Goal: Transaction & Acquisition: Subscribe to service/newsletter

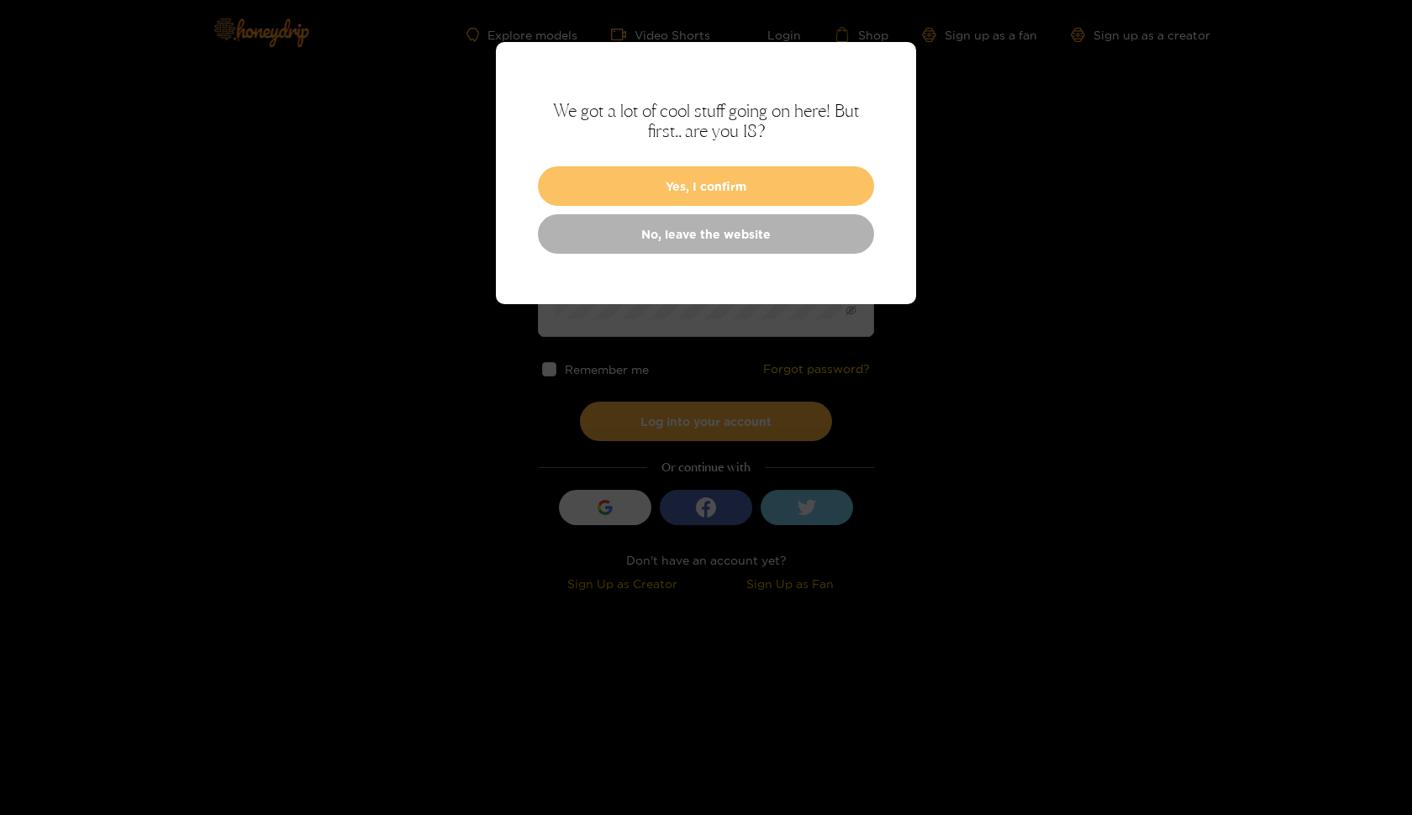
click at [623, 182] on button "Yes, I confirm" at bounding box center [706, 186] width 336 height 40
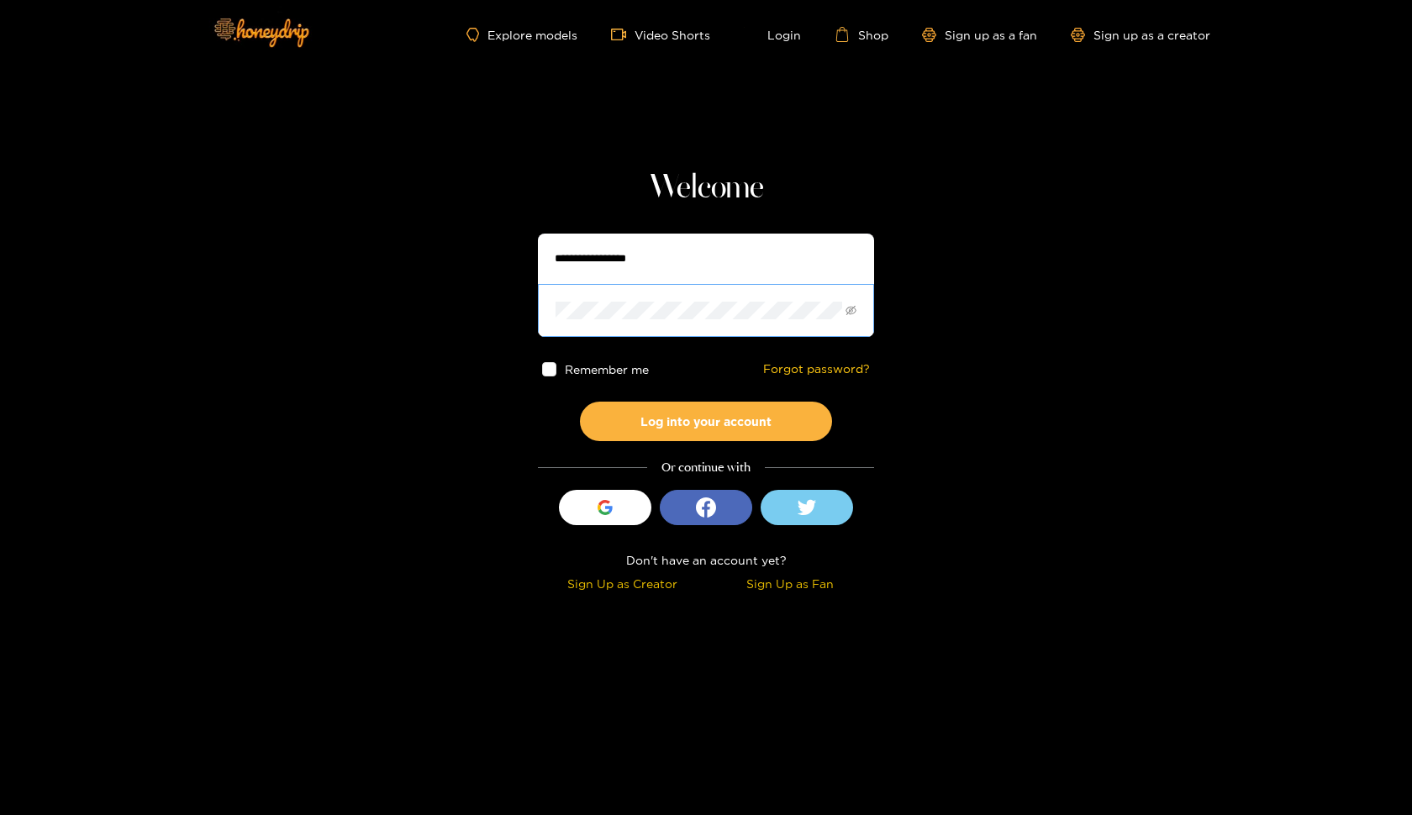
type input "**********"
click at [706, 421] on button "Log into your account" at bounding box center [706, 422] width 252 height 40
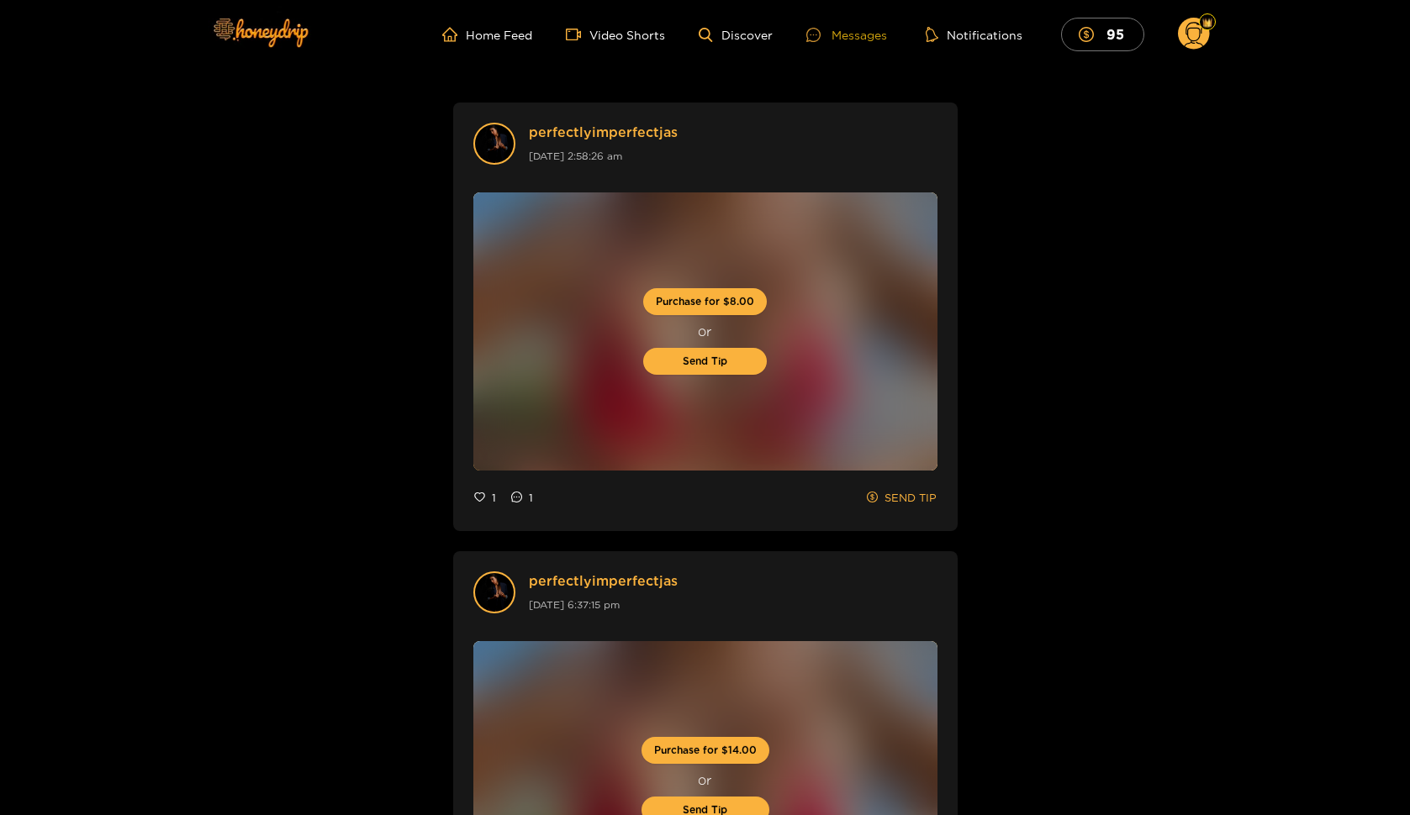
click at [853, 41] on div "Messages" at bounding box center [846, 34] width 81 height 19
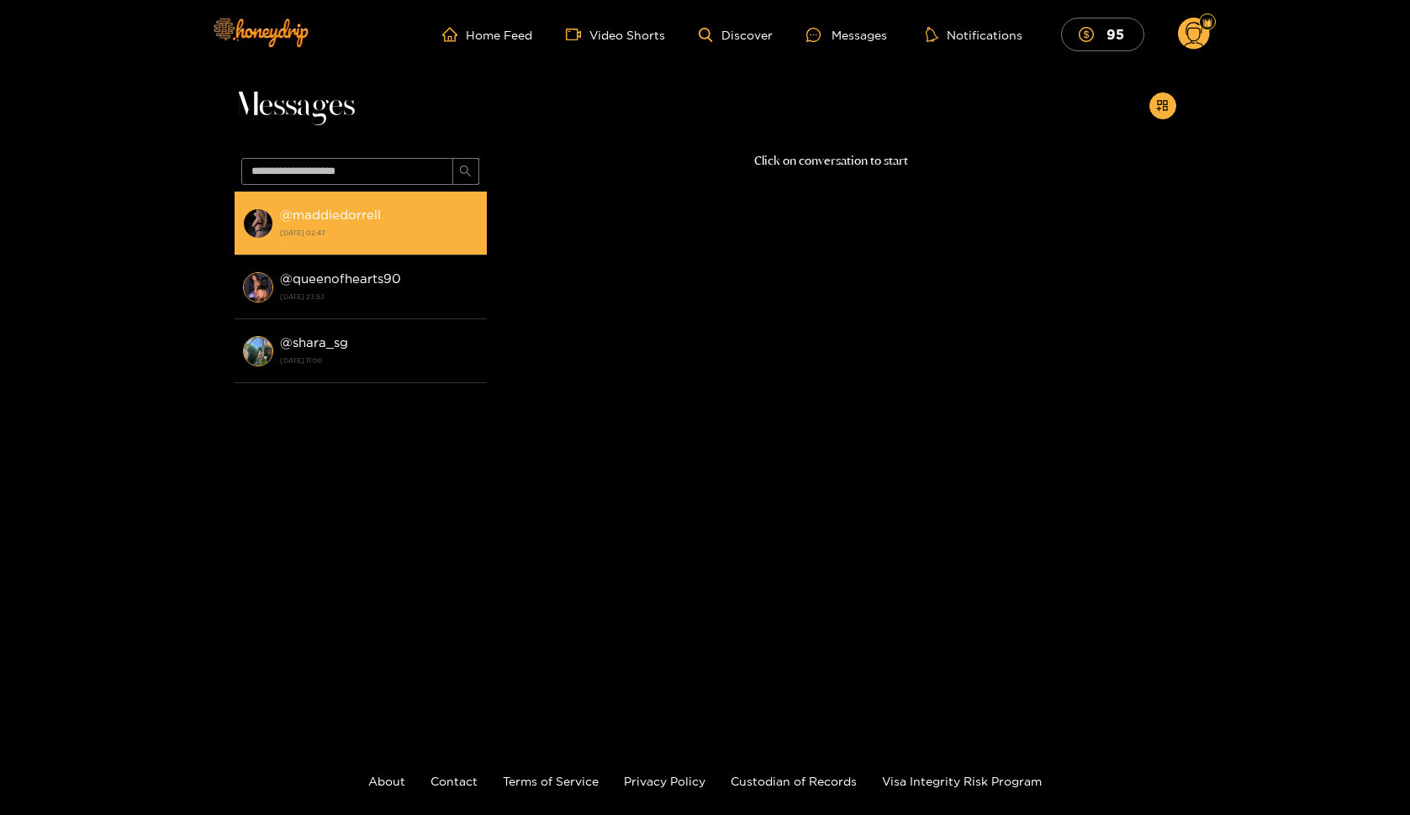
click at [288, 213] on strong "@ maddiedorrell" at bounding box center [330, 215] width 101 height 14
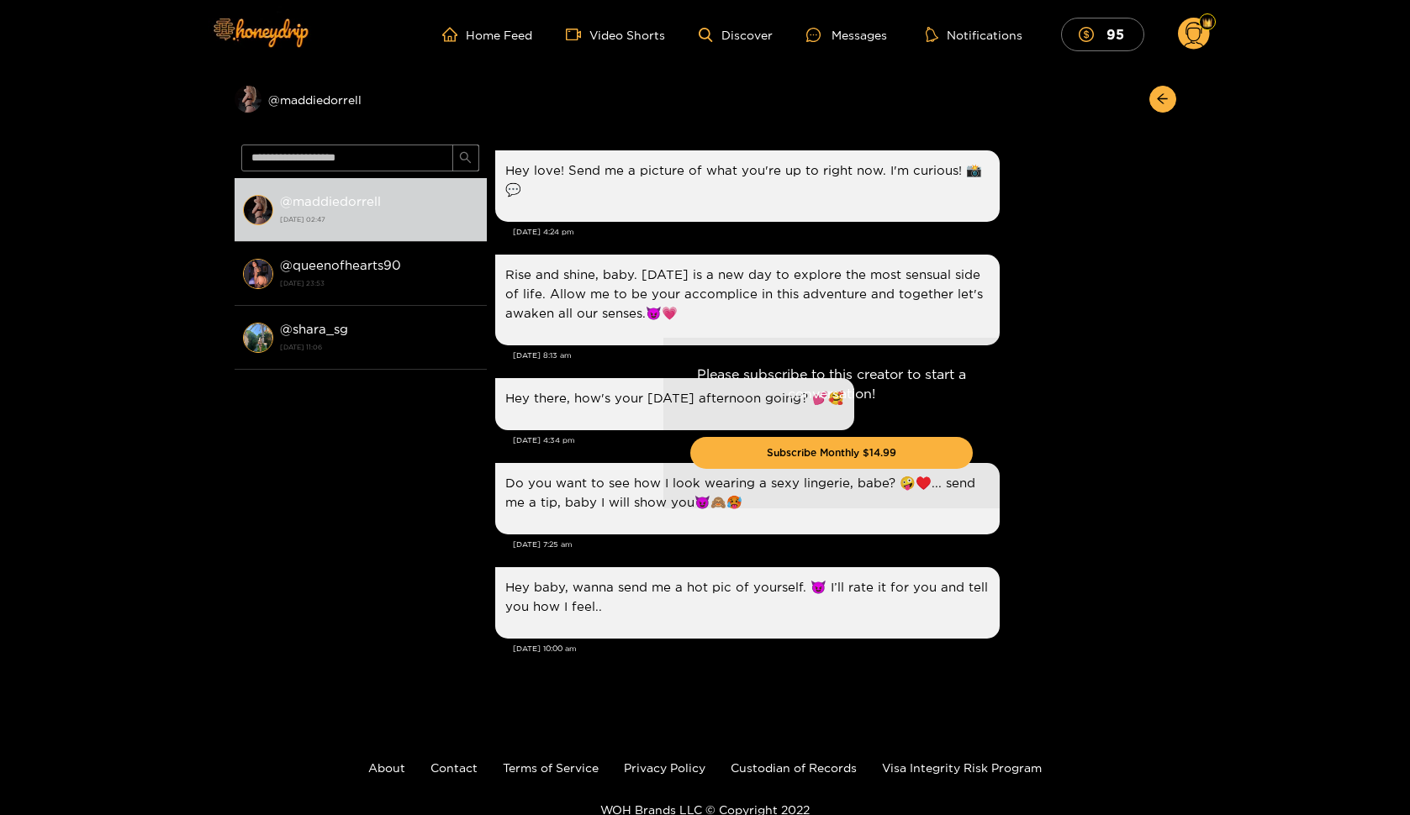
scroll to position [1823, 0]
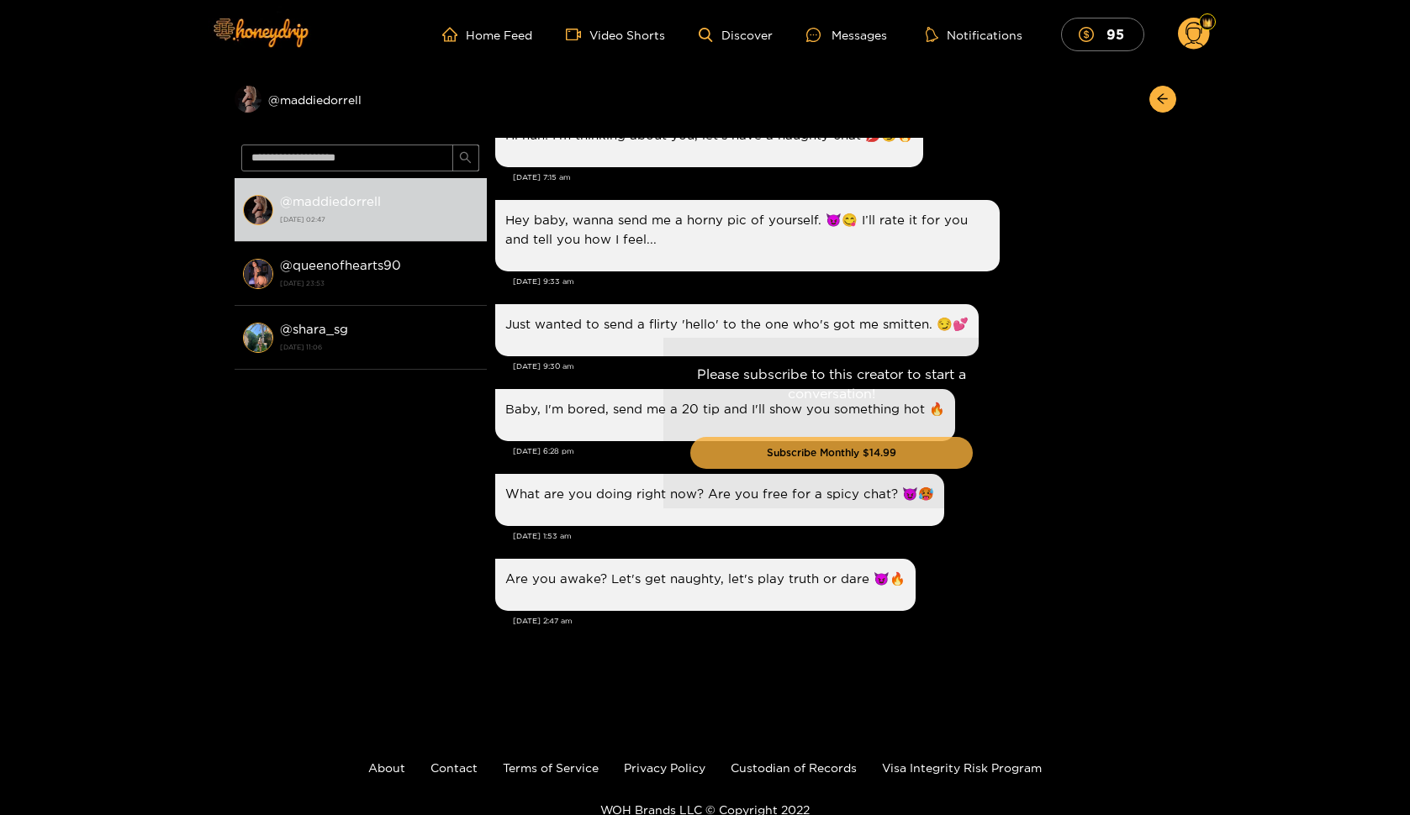
click at [929, 462] on button "Subscribe Monthly $14.99" at bounding box center [831, 453] width 282 height 32
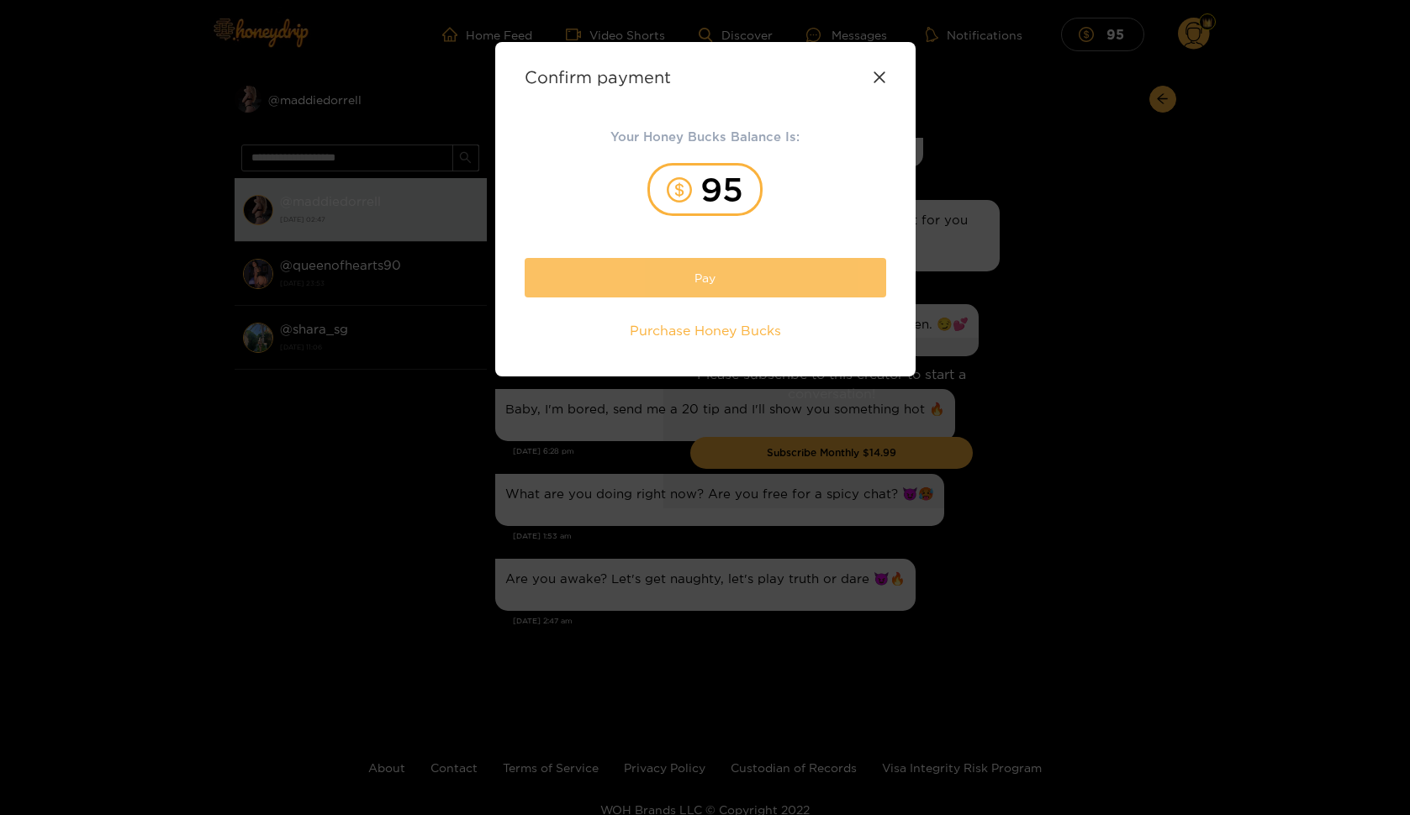
click at [857, 285] on button "Pay" at bounding box center [706, 278] width 362 height 40
click at [856, 284] on button "Pay" at bounding box center [706, 278] width 362 height 40
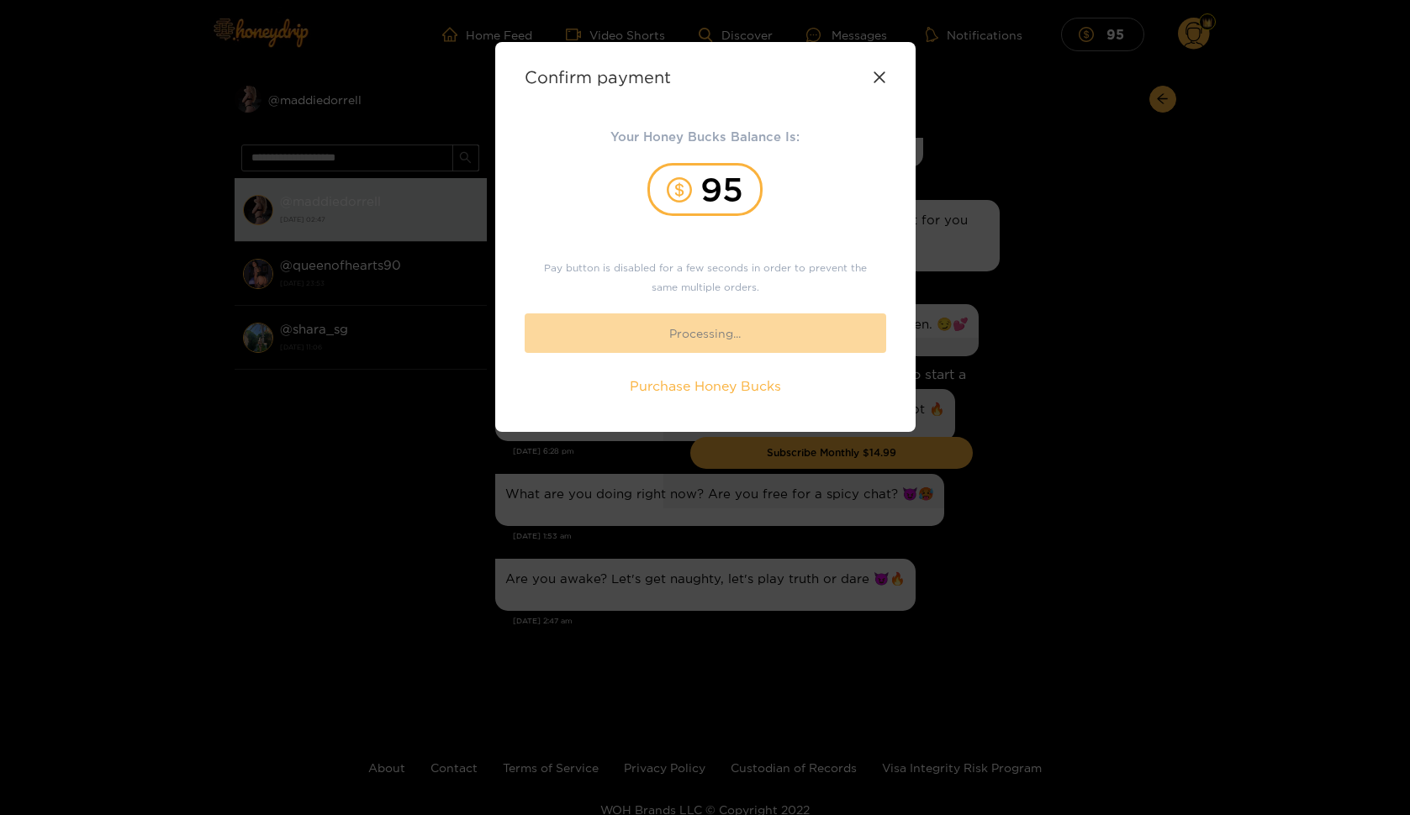
click at [879, 82] on icon at bounding box center [879, 77] width 13 height 13
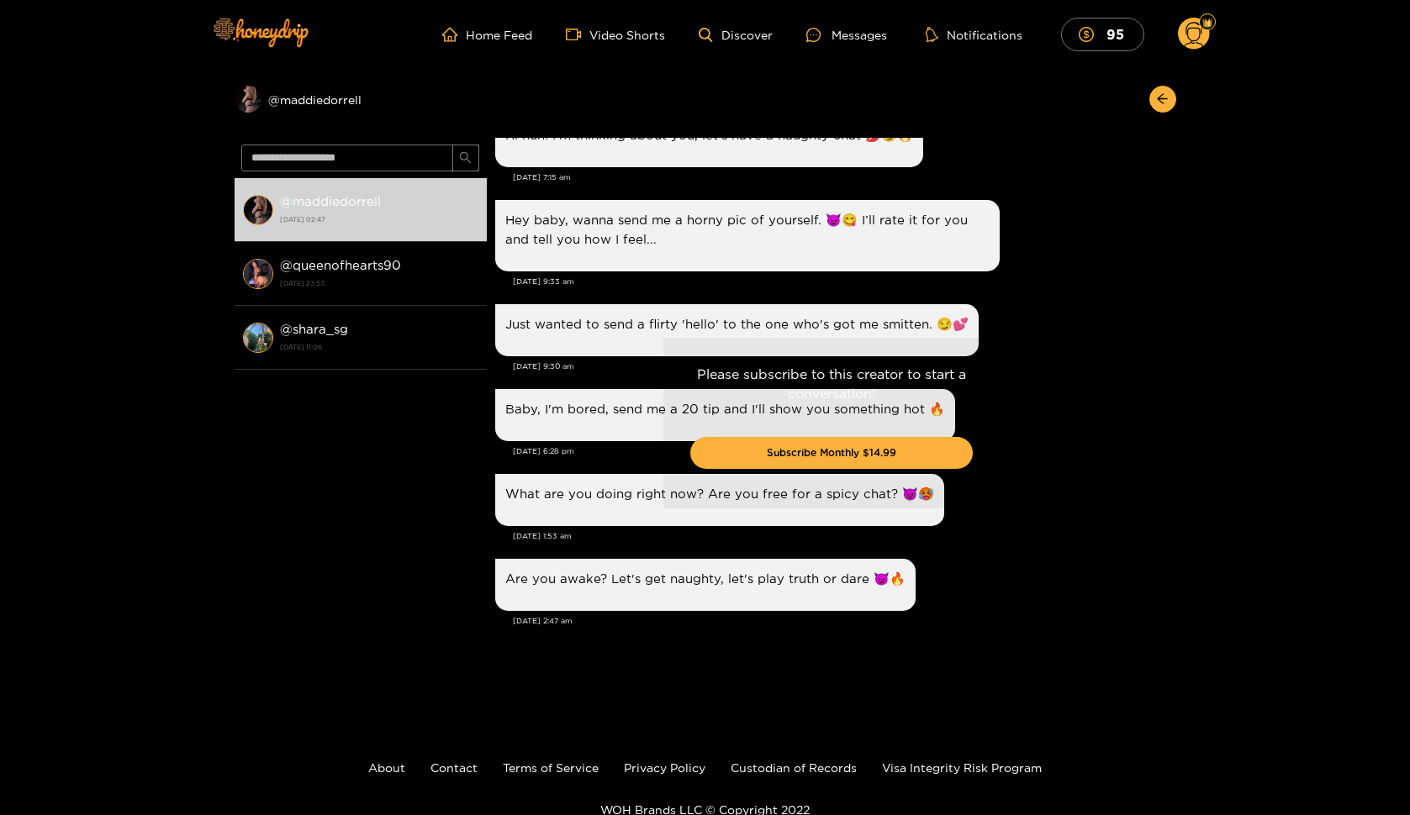
click at [1206, 39] on circle at bounding box center [1194, 34] width 32 height 32
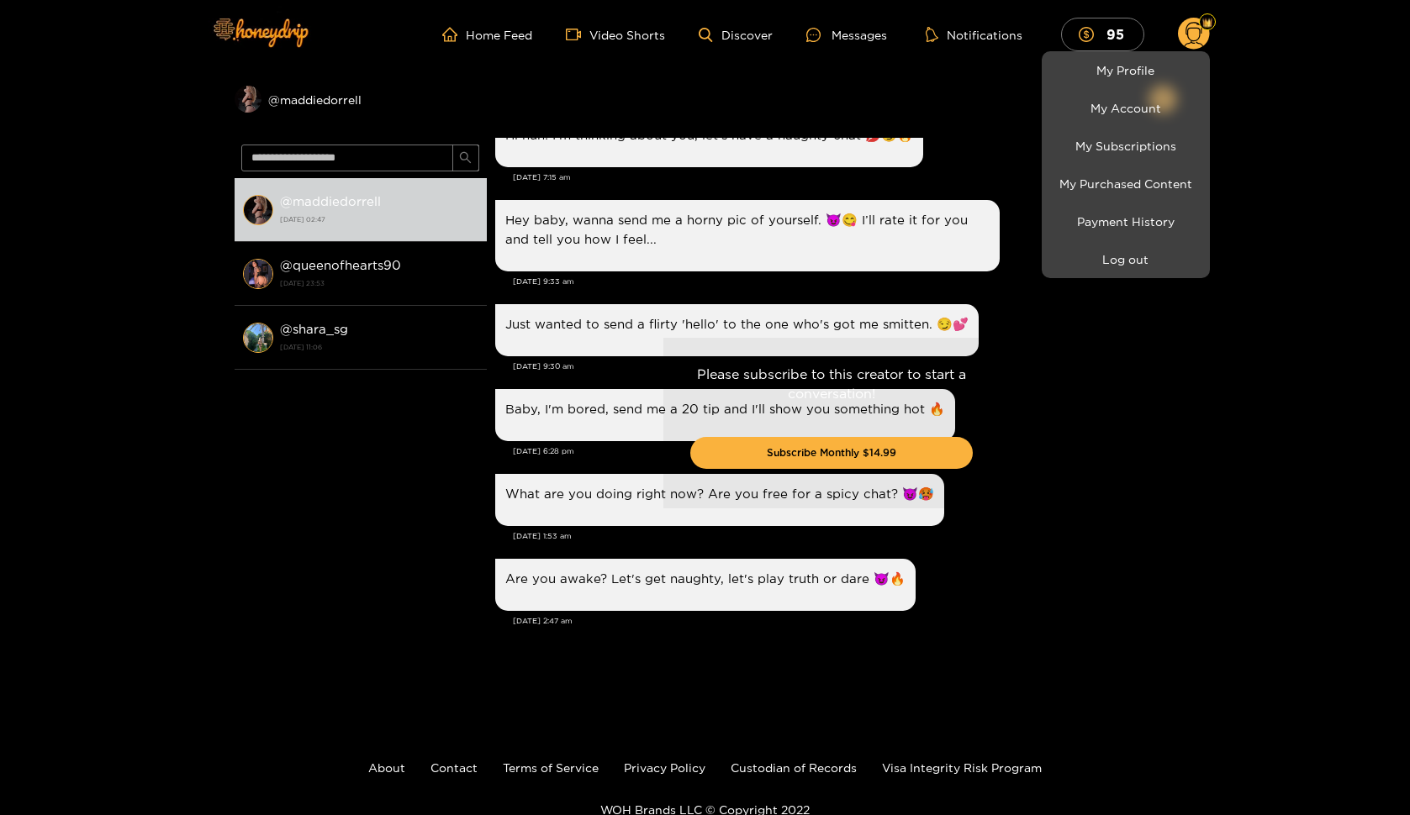
click at [834, 359] on div at bounding box center [705, 407] width 1410 height 815
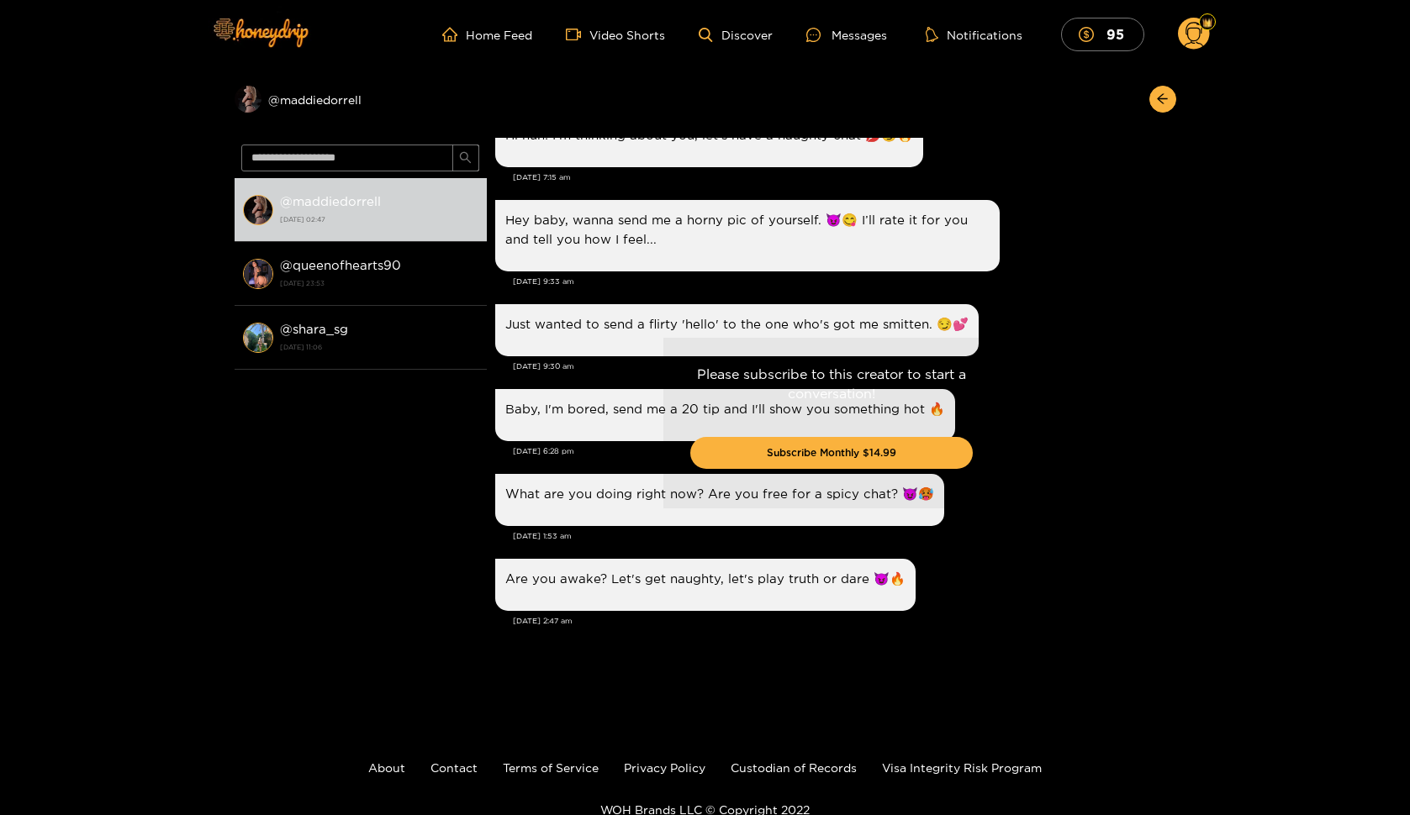
scroll to position [0, 0]
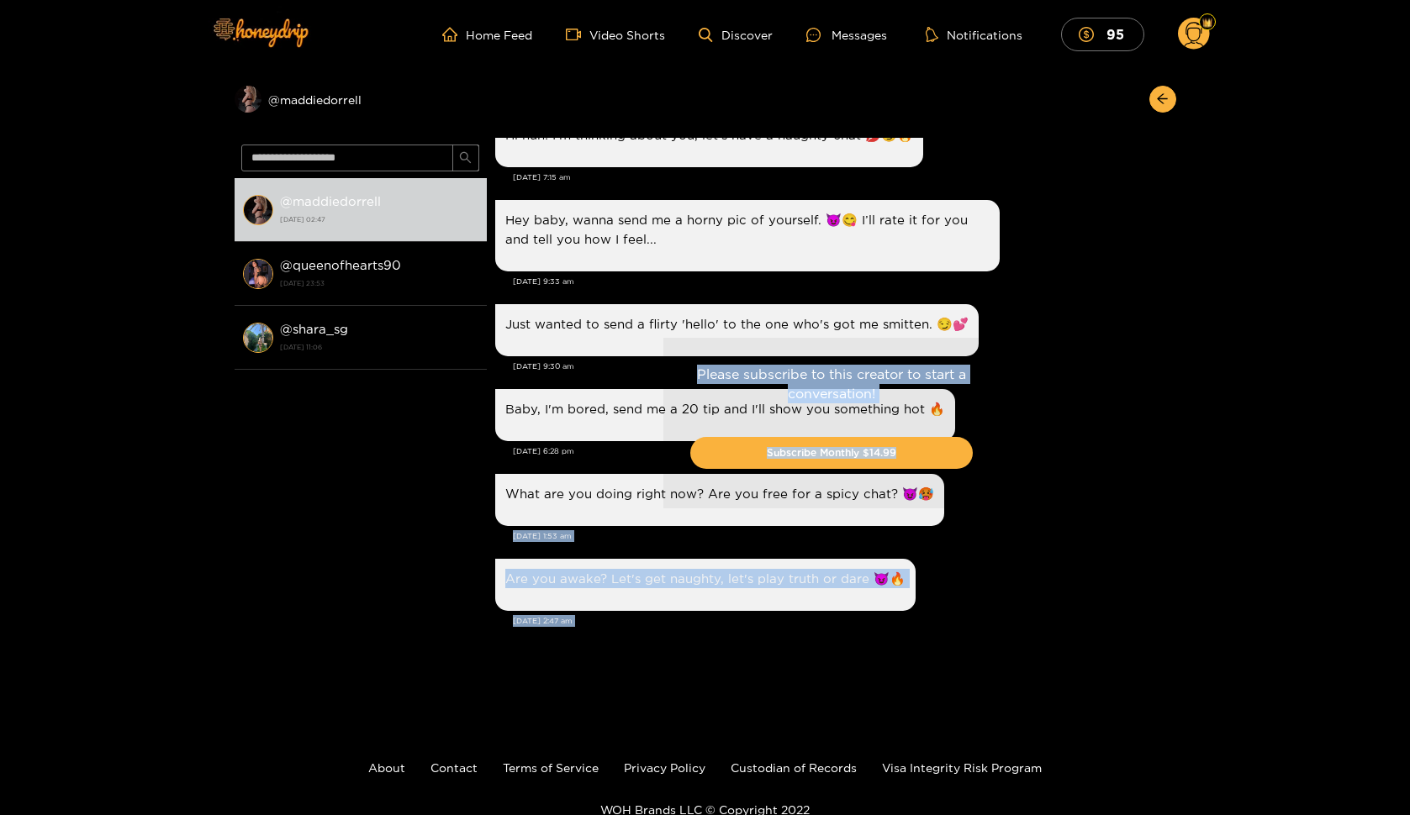
drag, startPoint x: 1172, startPoint y: 557, endPoint x: 1189, endPoint y: 505, distance: 54.8
click at [1189, 505] on div "Preview @ maddiedorrell @ maddiedorrell [DATE] 02:47 @ queenofhearts90 [DATE] 2…" at bounding box center [705, 389] width 1410 height 640
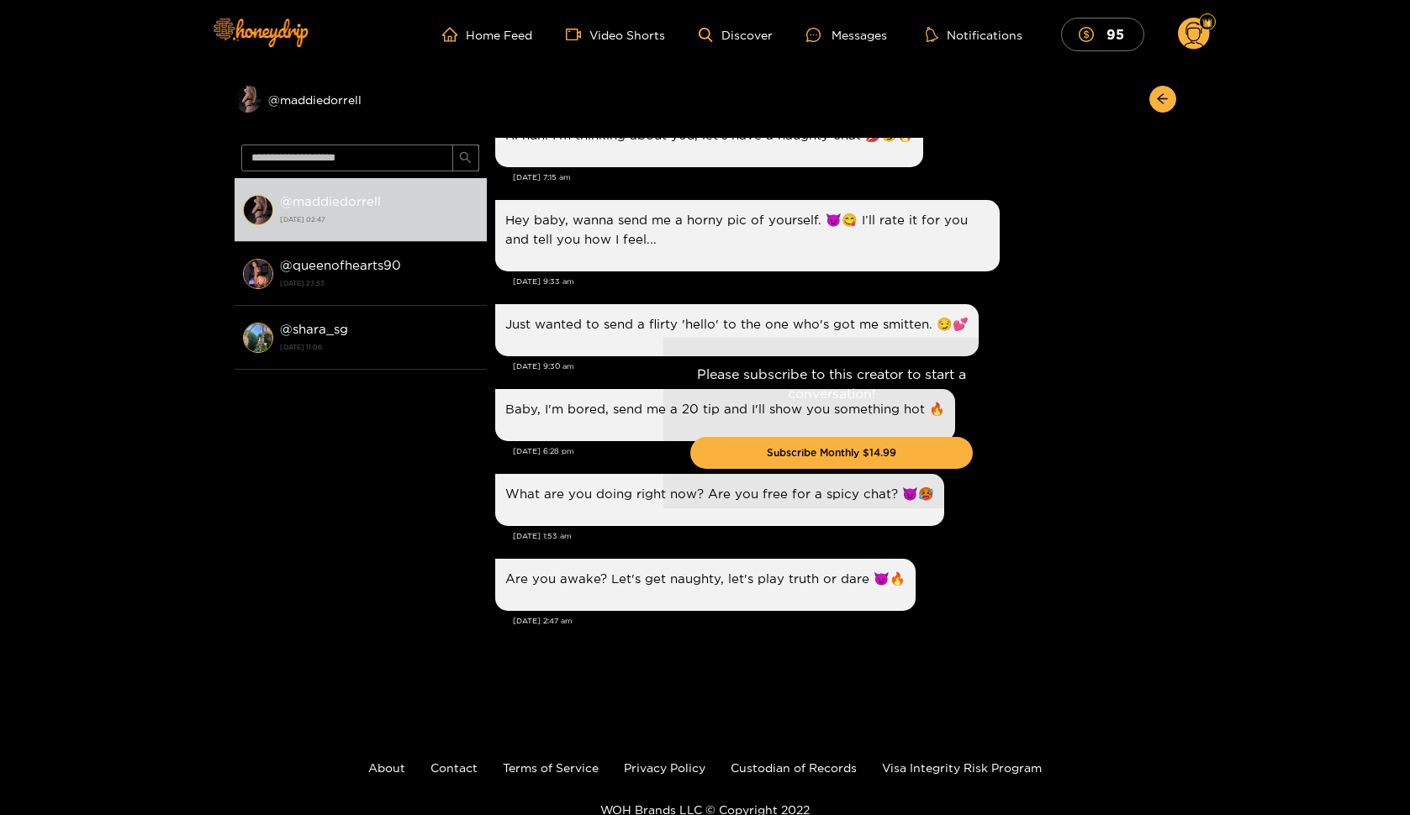
click at [1109, 485] on div "Please subscribe to this creator to start a conversation! Subscribe Monthly $14…" at bounding box center [831, 423] width 689 height 571
click at [1201, 34] on icon at bounding box center [1193, 36] width 19 height 29
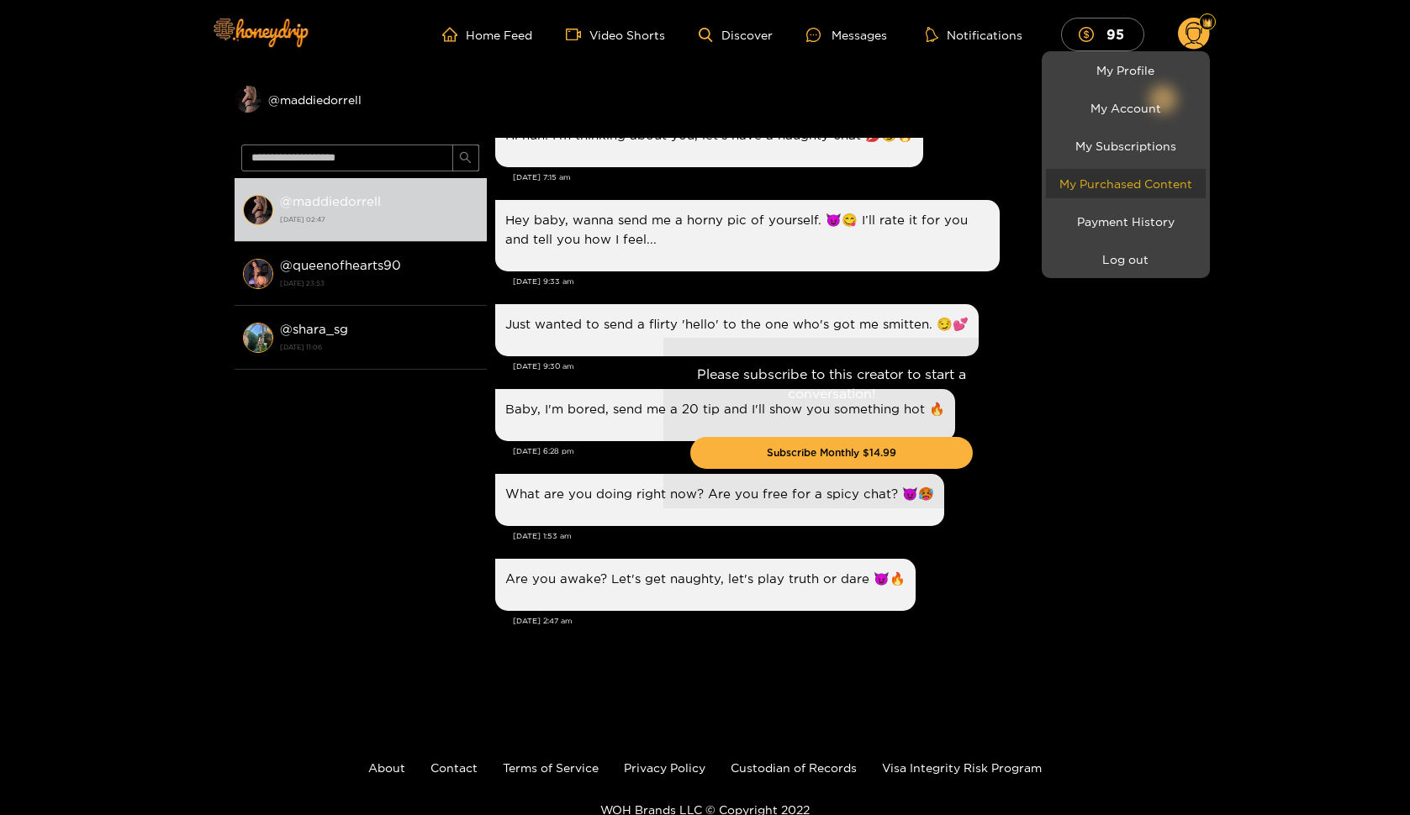
click at [1113, 191] on link "My Purchased Content" at bounding box center [1126, 183] width 160 height 29
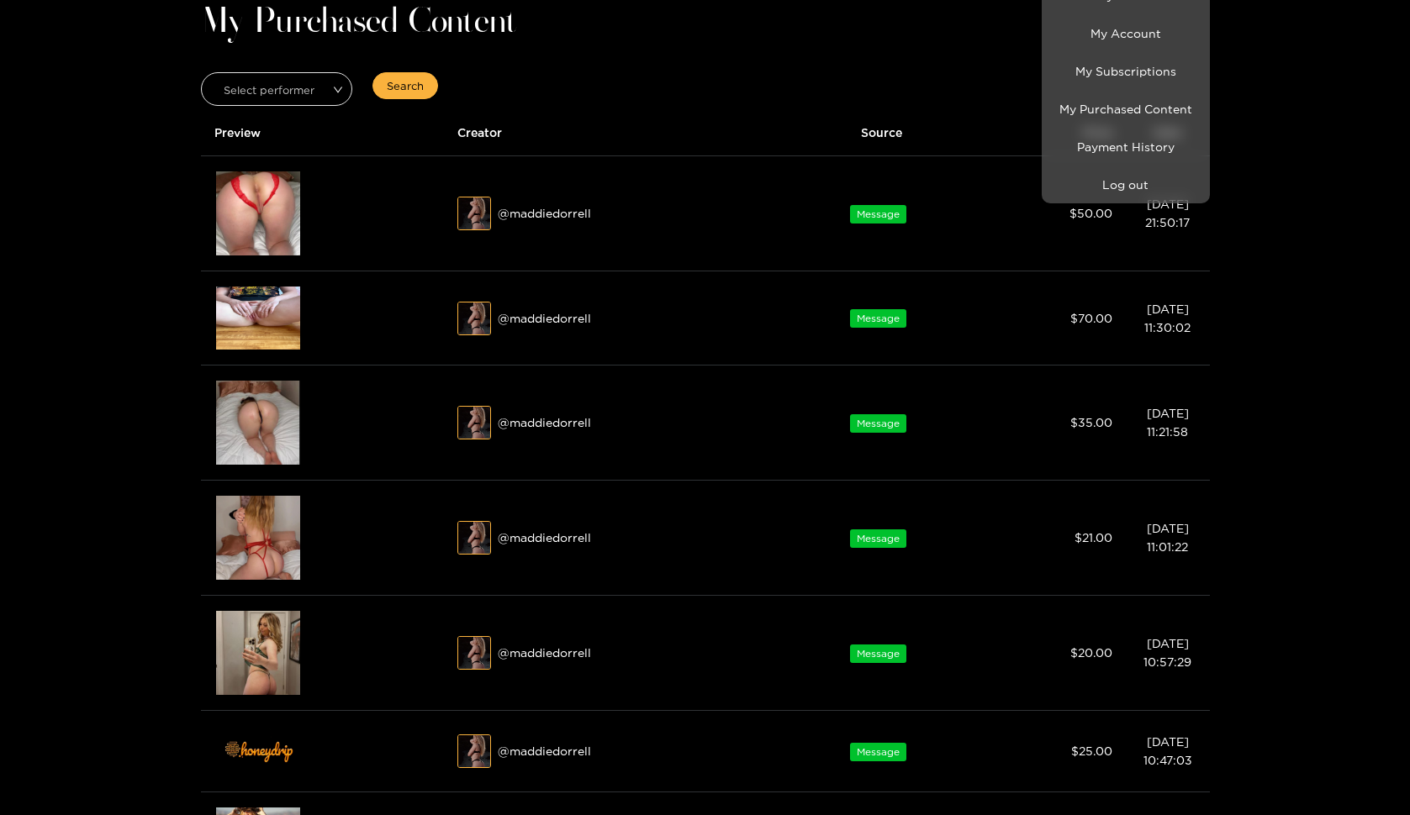
scroll to position [84, 0]
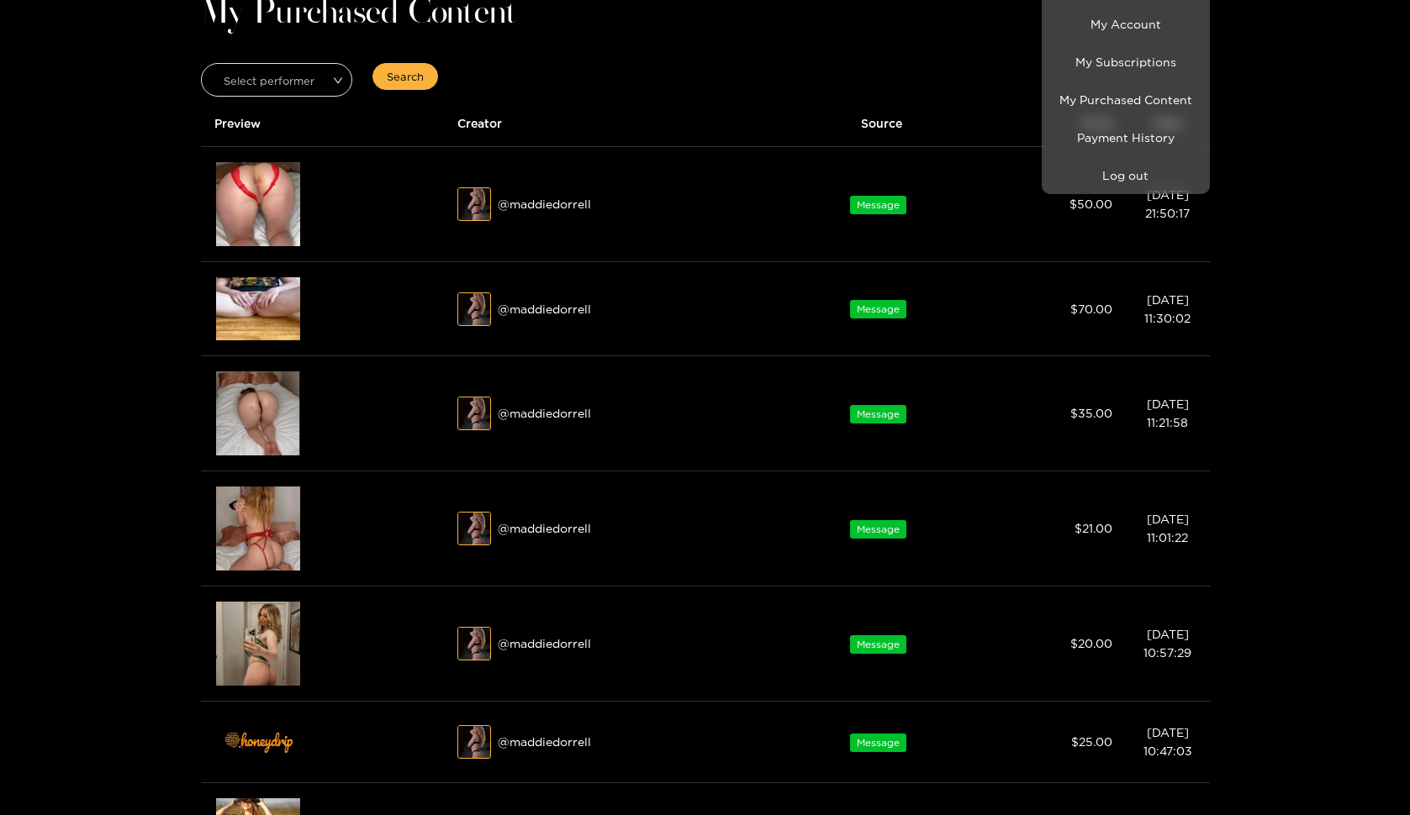
click at [213, 203] on div at bounding box center [705, 407] width 1410 height 815
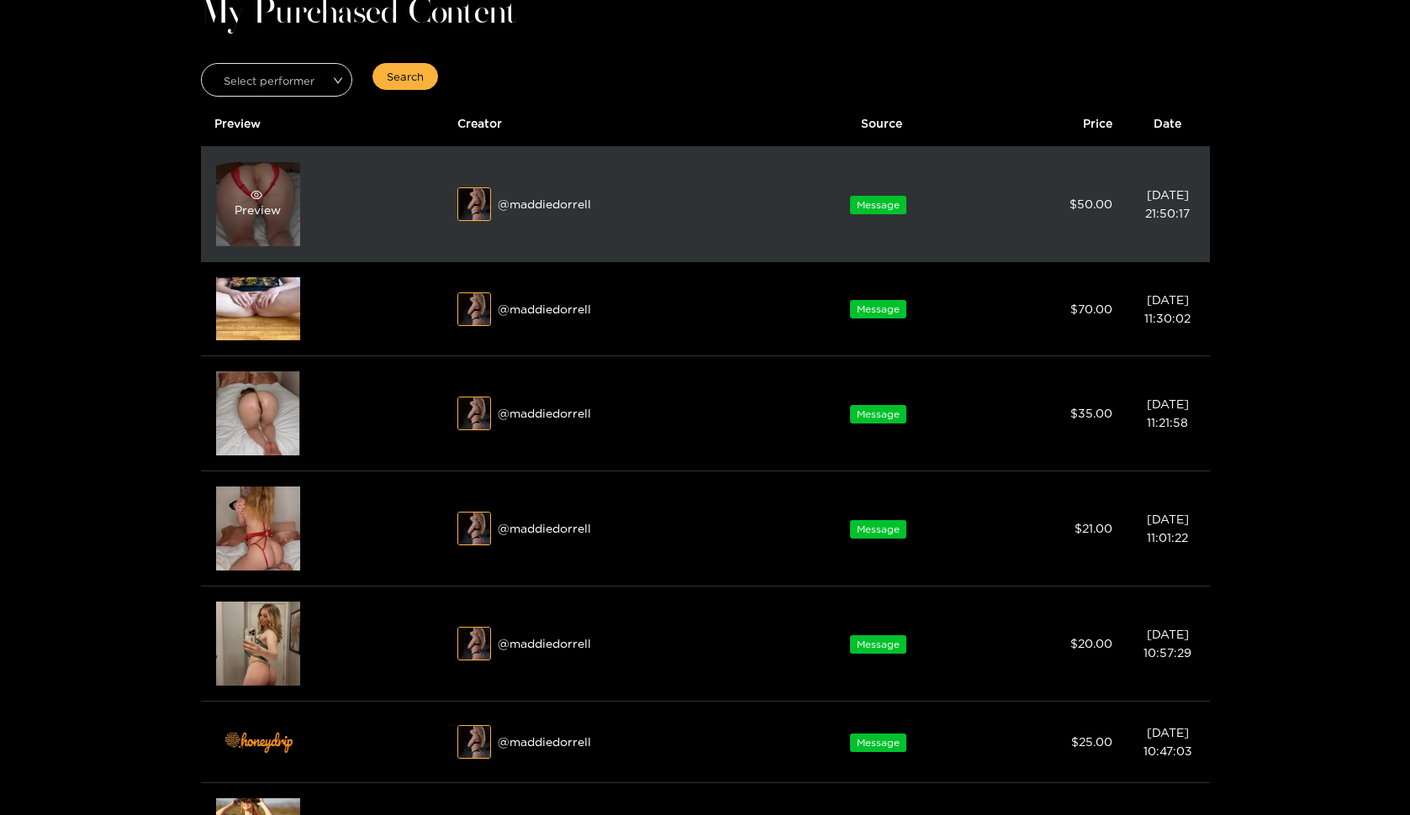
click at [283, 223] on div "Preview" at bounding box center [258, 204] width 84 height 84
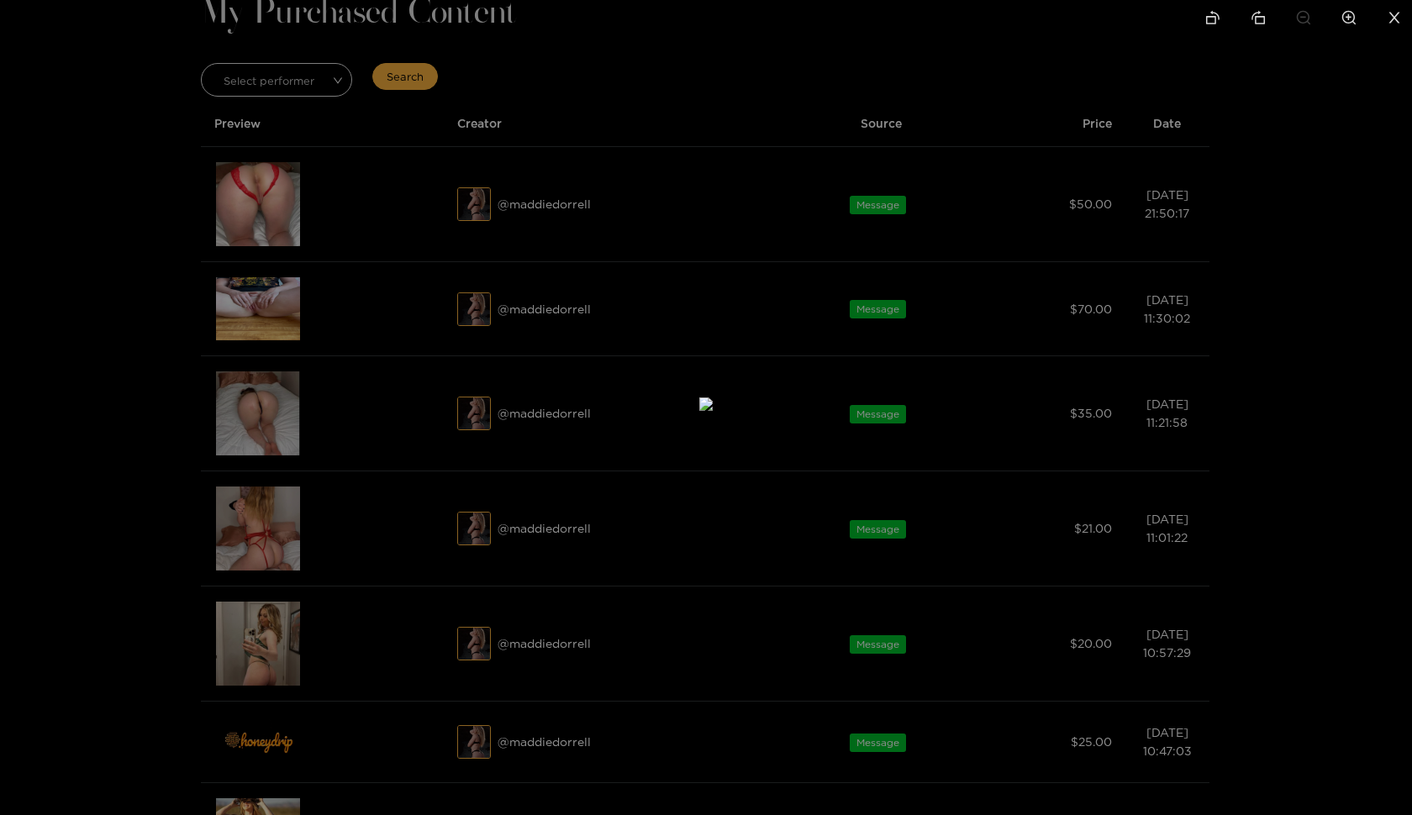
click at [1229, 373] on div at bounding box center [706, 407] width 1412 height 815
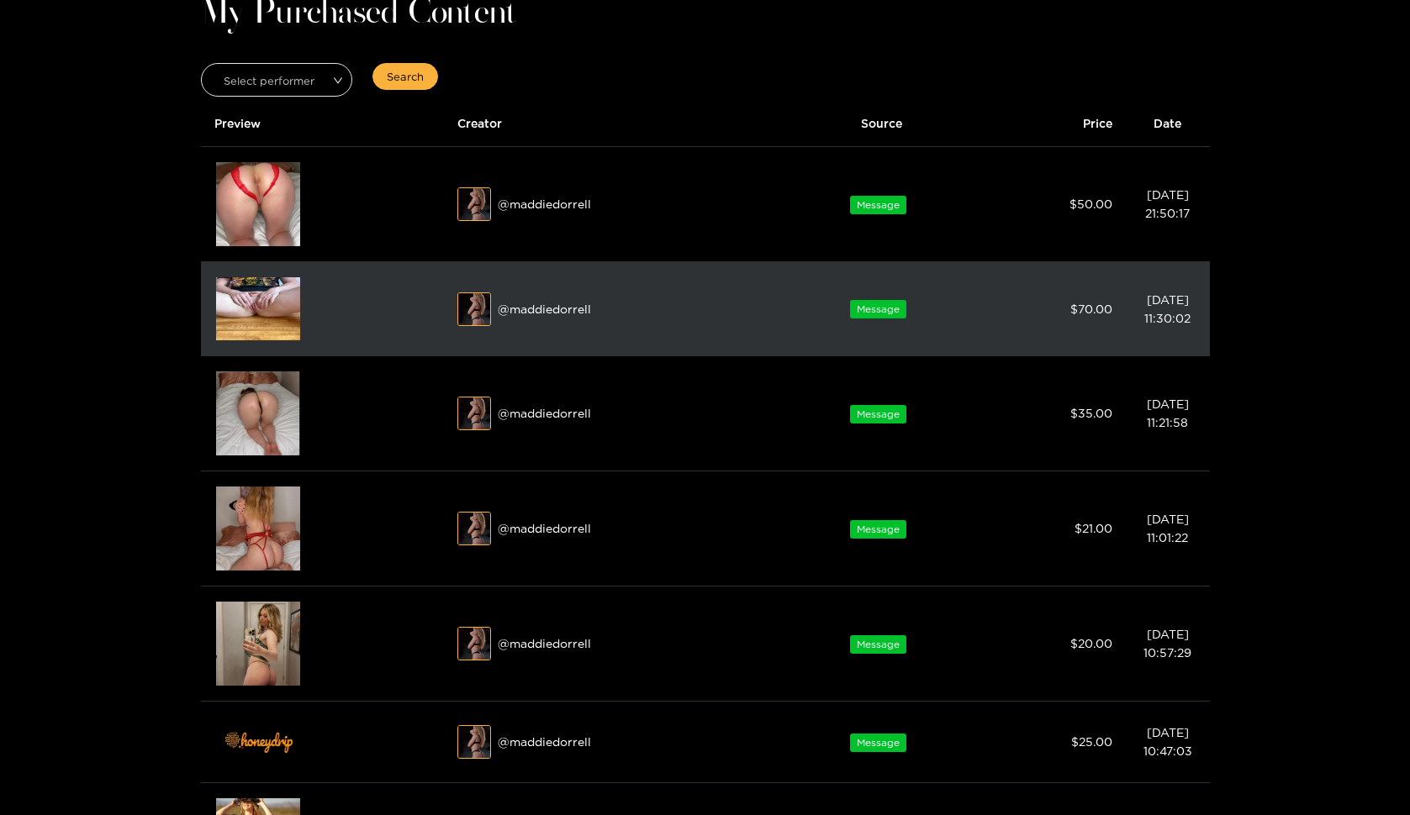
click at [244, 291] on img at bounding box center [258, 308] width 84 height 63
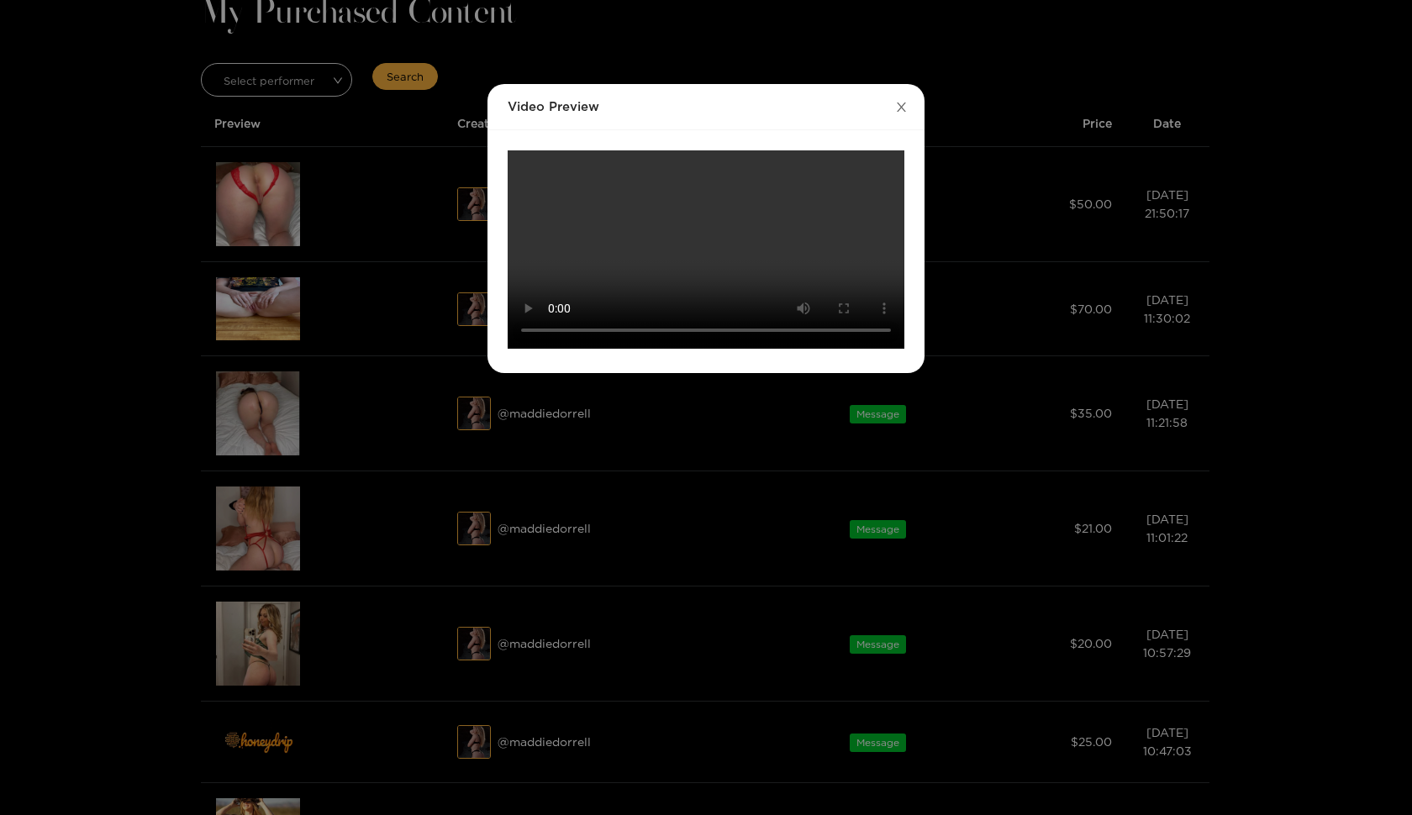
click at [907, 106] on span "Close" at bounding box center [901, 107] width 47 height 47
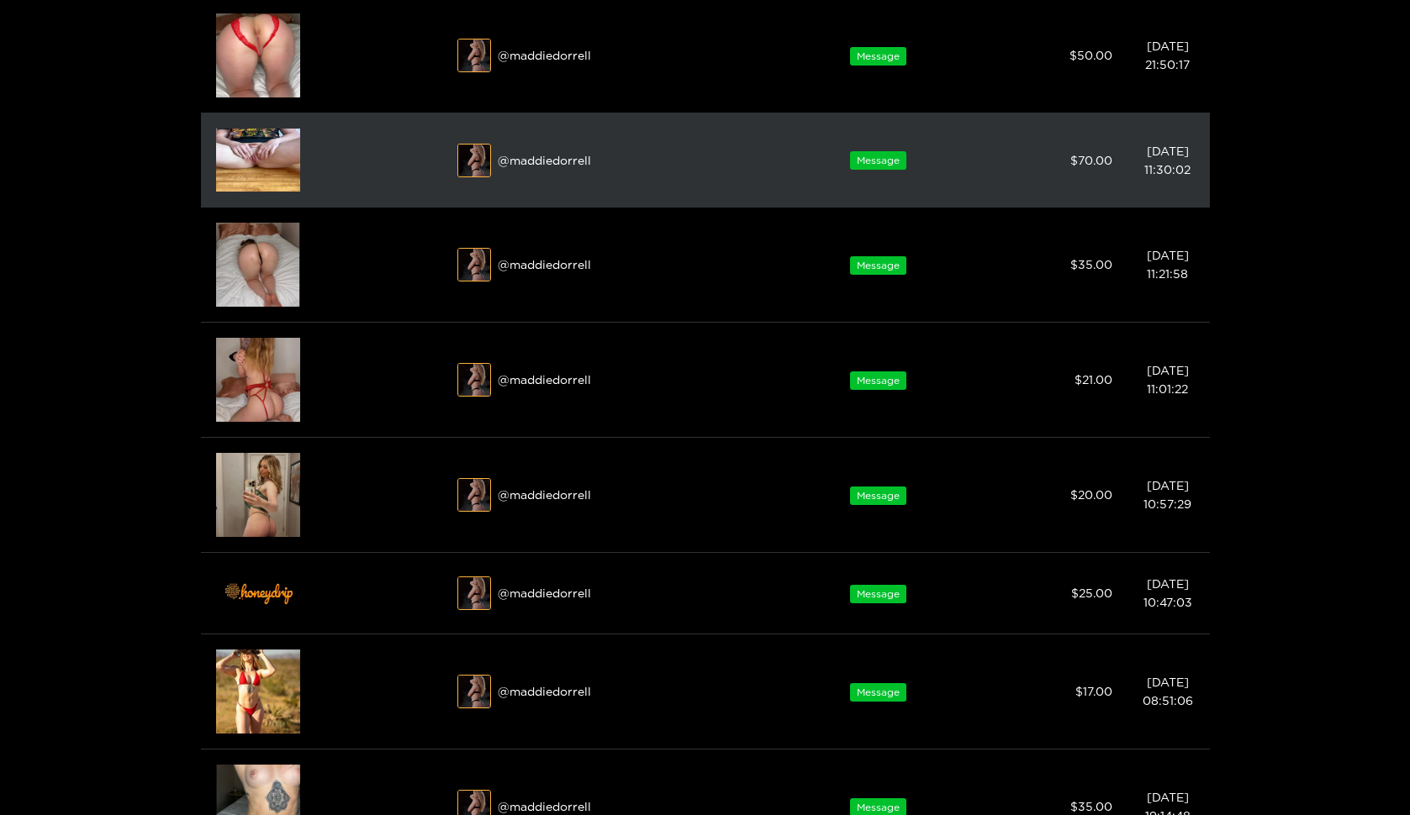
scroll to position [177, 0]
